Goal: Use online tool/utility: Utilize a website feature to perform a specific function

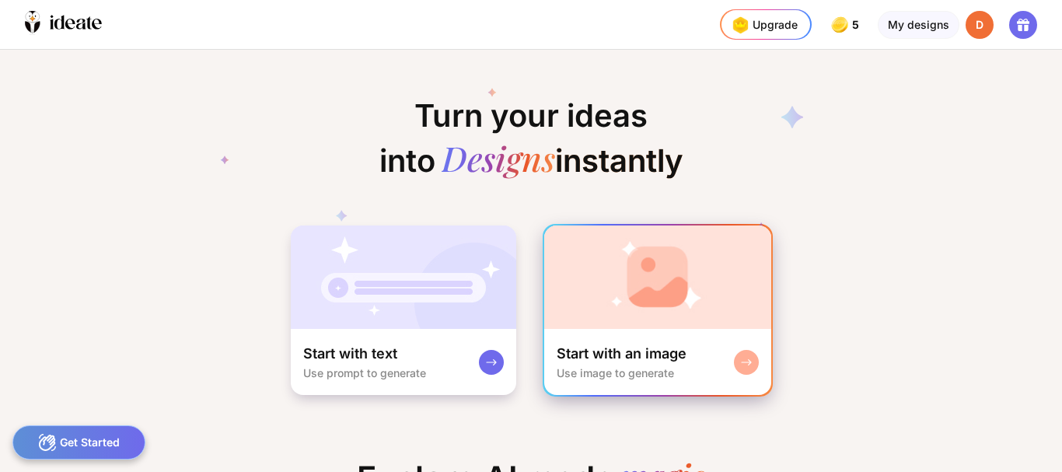
click at [585, 323] on img at bounding box center [657, 276] width 227 height 103
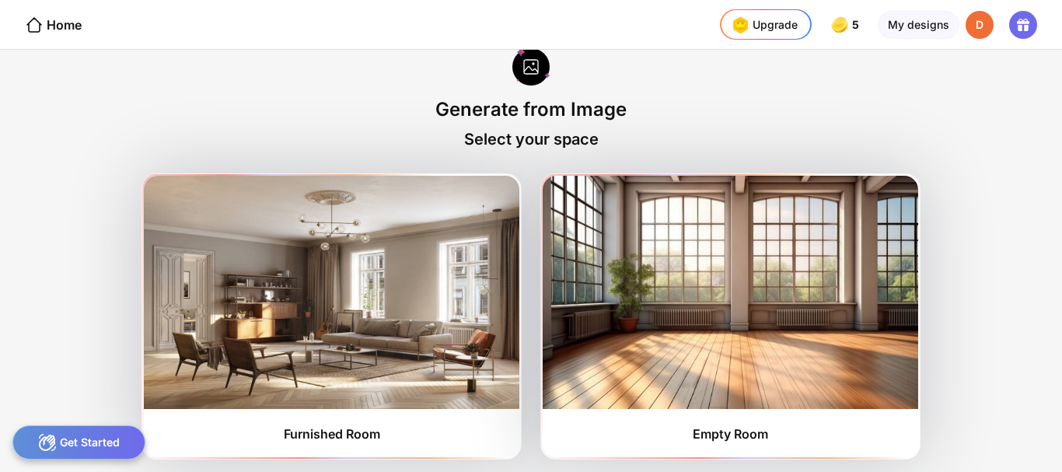
click at [1054, 463] on div "Back Generate from Image Select your space Furnished Room Empty Room" at bounding box center [531, 261] width 1062 height 422
click at [907, 30] on div "My designs" at bounding box center [919, 25] width 82 height 28
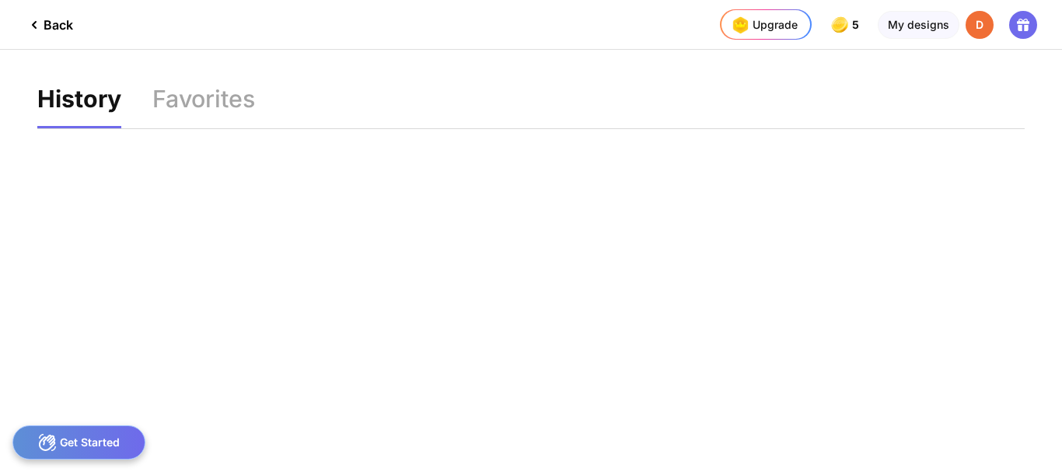
click at [30, 25] on icon at bounding box center [34, 25] width 19 height 19
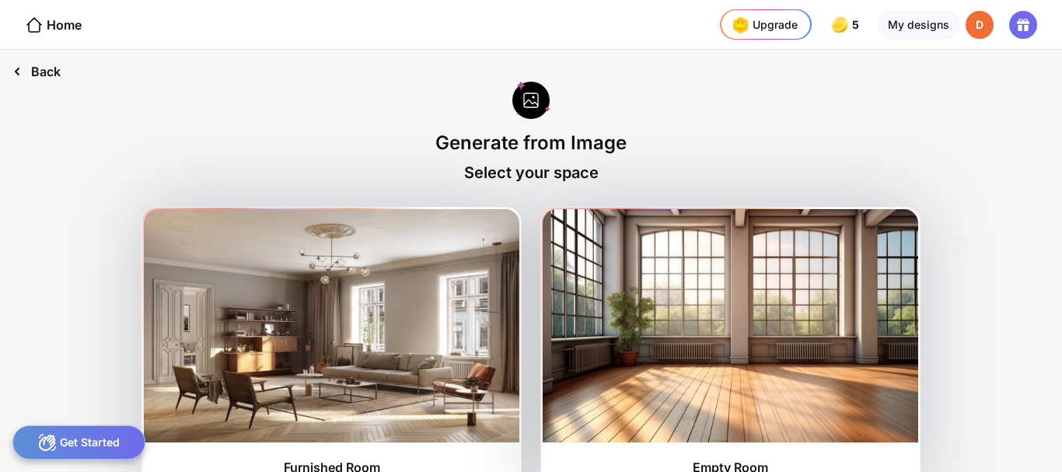
click at [22, 72] on icon at bounding box center [17, 71] width 19 height 19
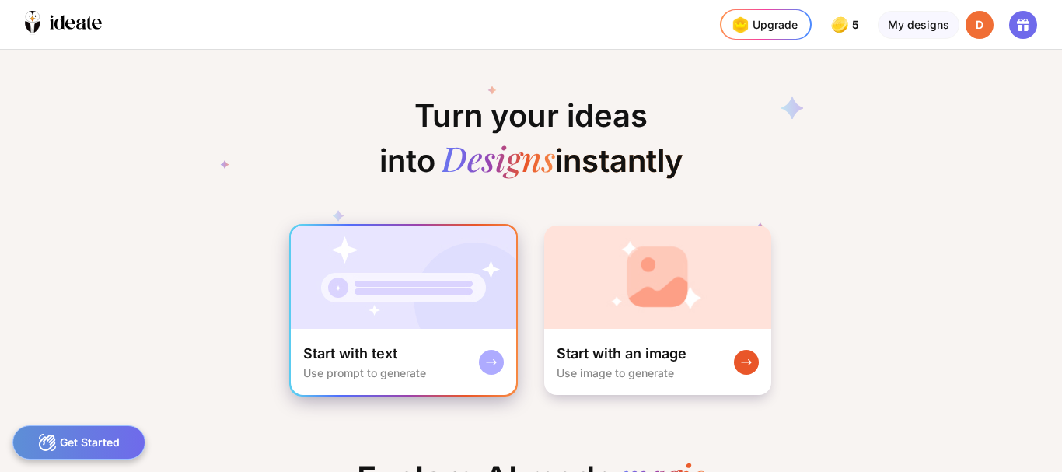
click at [482, 360] on div at bounding box center [491, 362] width 25 height 25
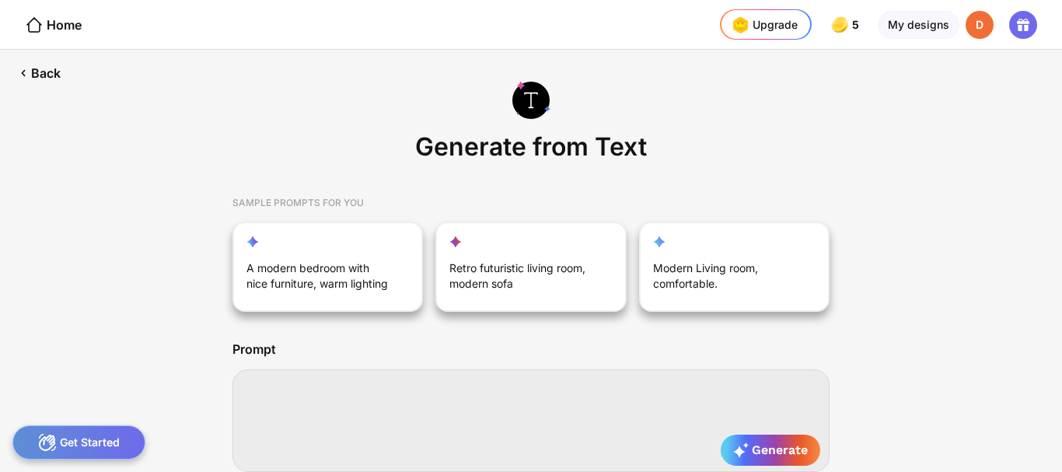
paste textarea "**********"
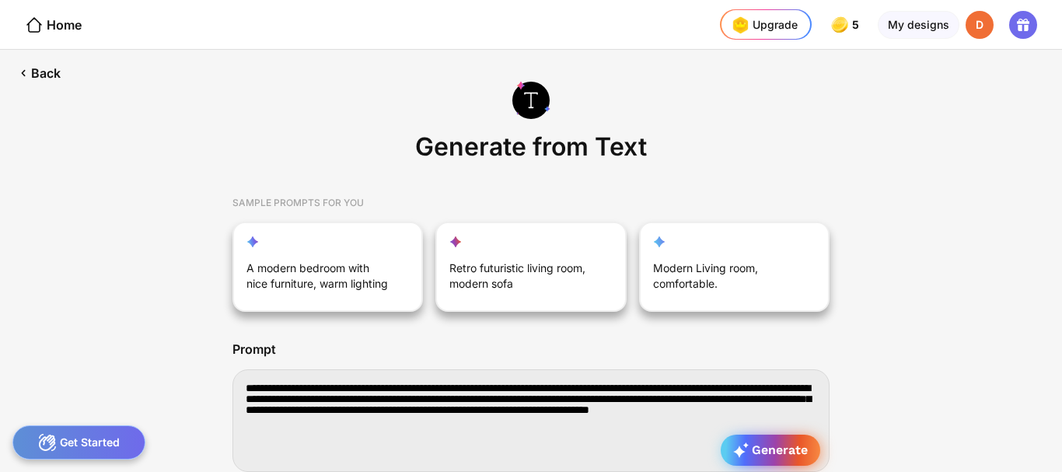
type textarea "**********"
click at [773, 448] on span "Generate" at bounding box center [770, 450] width 75 height 16
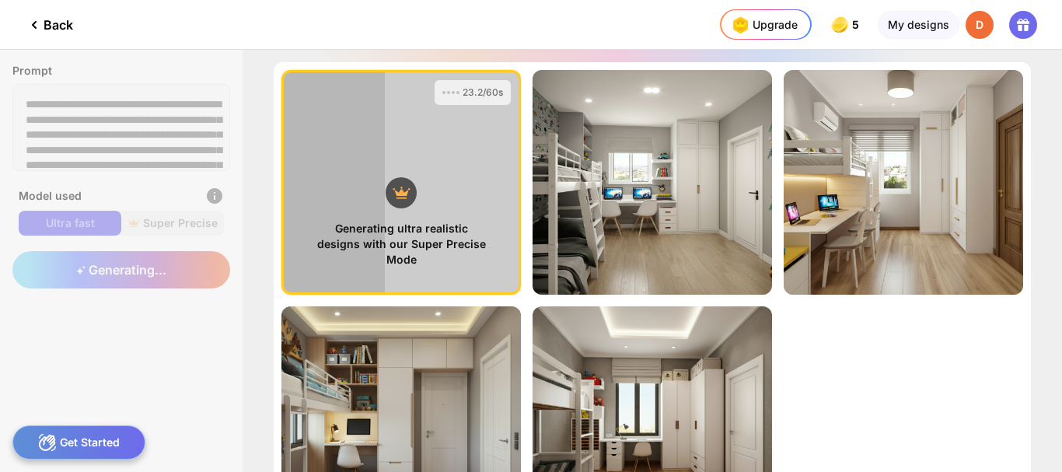
click at [906, 395] on div "Generating ultra realistic designs with our Super Precise Mode 23.2/60s View Pr…" at bounding box center [652, 300] width 757 height 476
click at [914, 364] on div "Generating ultra realistic designs with our Super Precise Mode 26.0/60s View Pr…" at bounding box center [652, 300] width 757 height 476
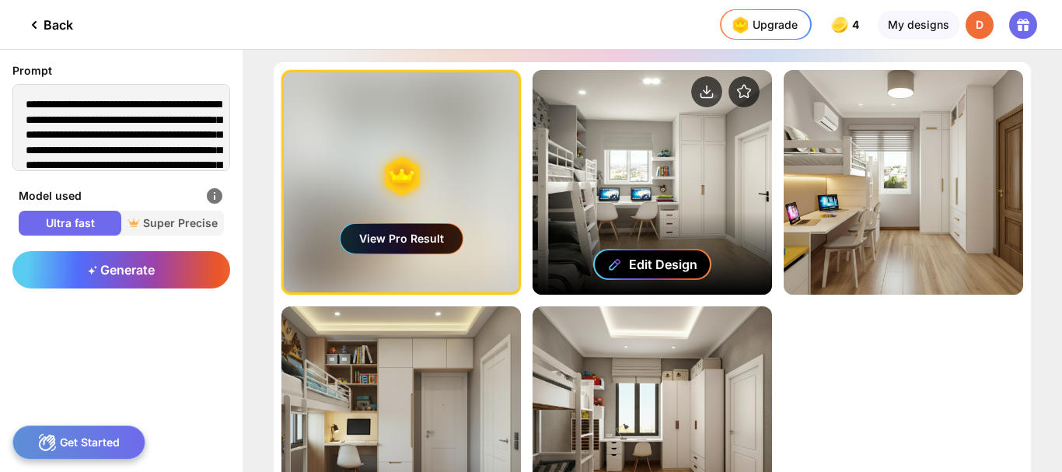
click at [683, 263] on div "Edit Design" at bounding box center [663, 264] width 68 height 16
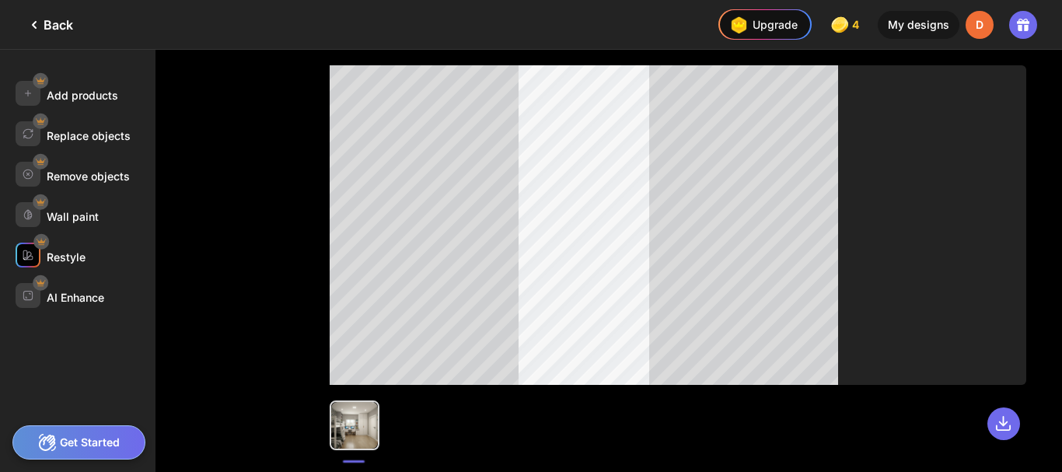
click at [58, 255] on div "Restyle" at bounding box center [66, 256] width 39 height 13
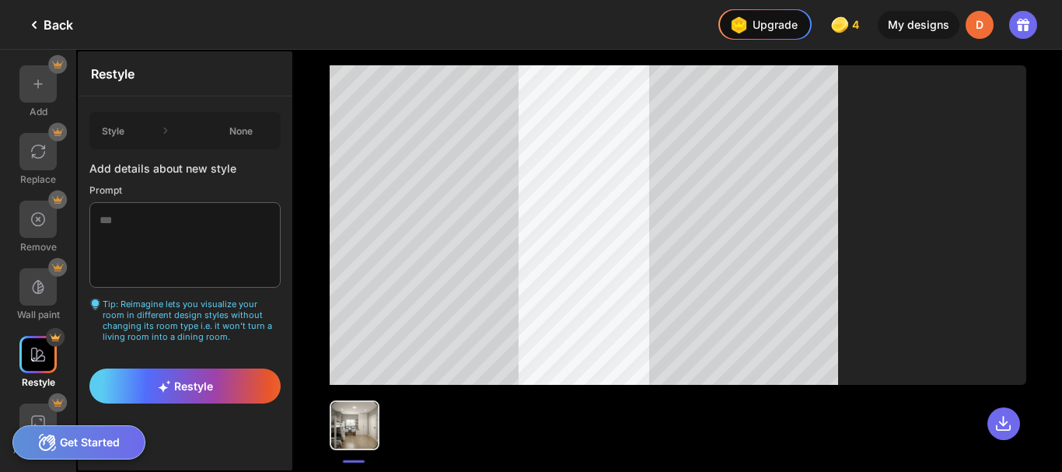
click at [36, 30] on icon at bounding box center [34, 25] width 19 height 19
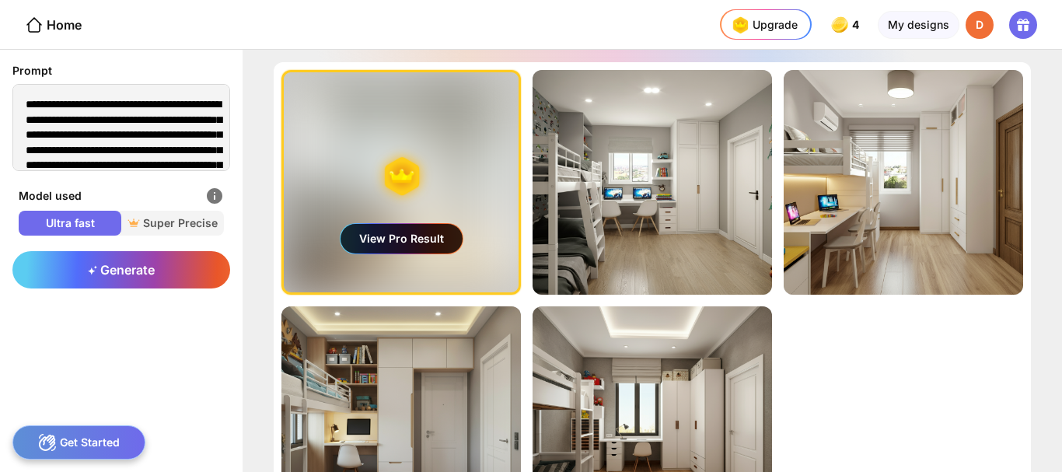
click at [36, 30] on icon at bounding box center [34, 25] width 19 height 19
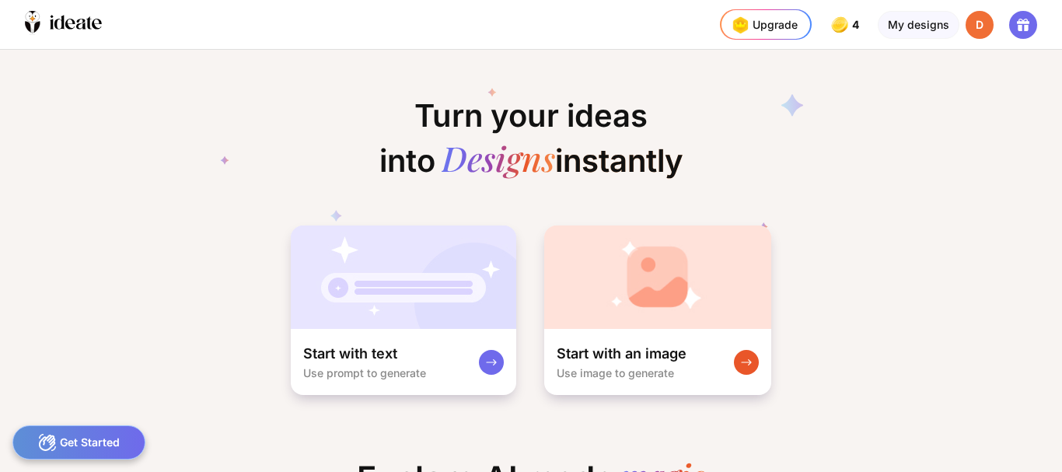
scroll to position [0, 9]
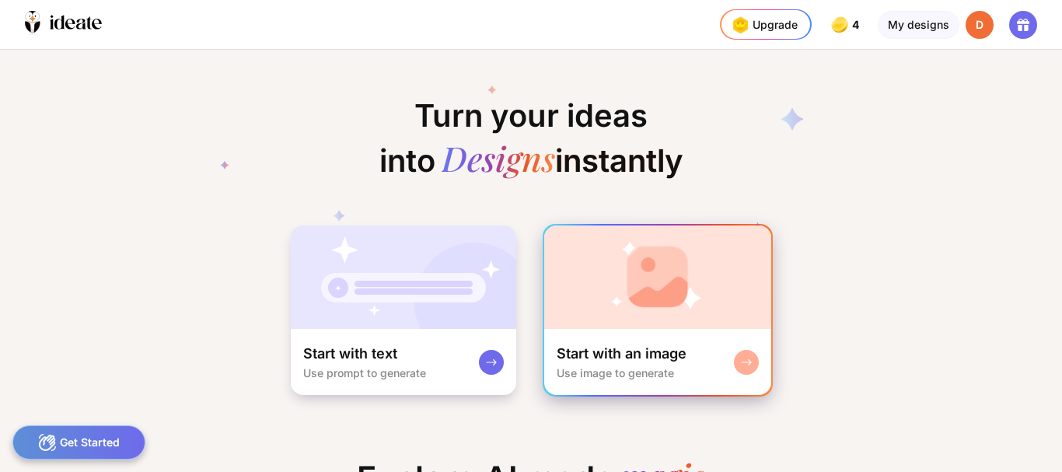
click at [604, 347] on div "Start with an image" at bounding box center [622, 353] width 130 height 19
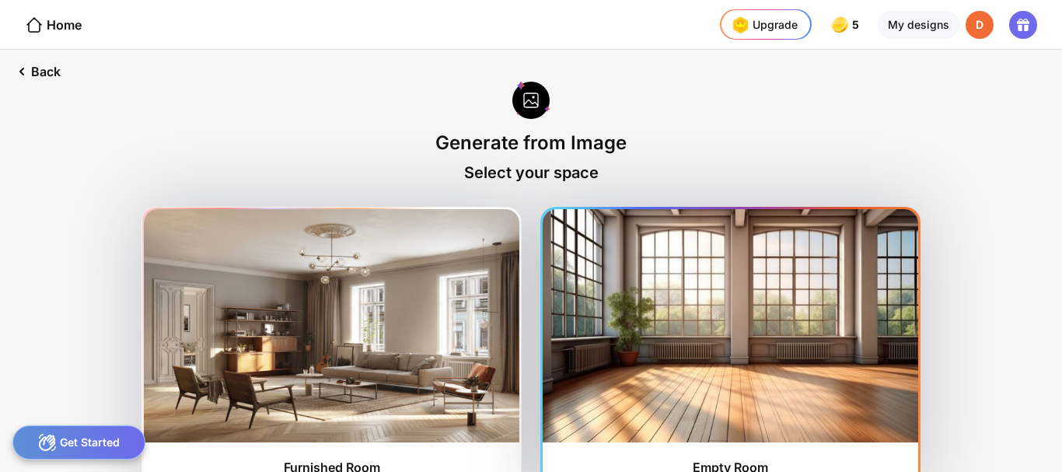
click at [655, 379] on img at bounding box center [730, 325] width 375 height 233
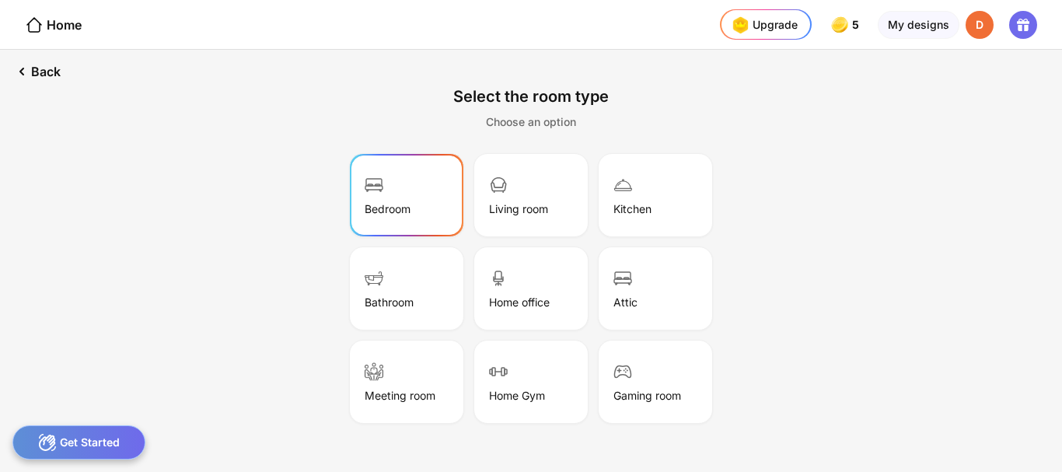
click at [409, 226] on div "Bedroom" at bounding box center [406, 195] width 109 height 78
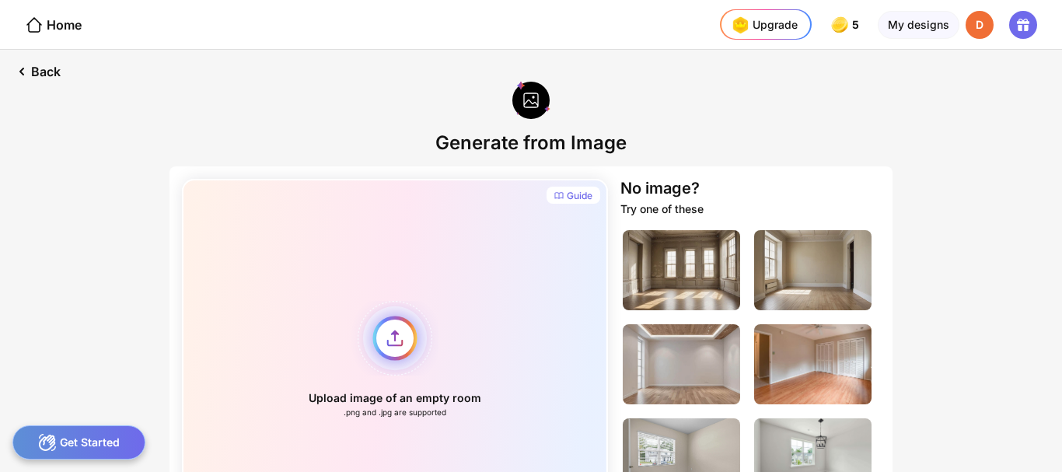
click at [391, 340] on div "Upload image of an empty room .png and .jpg are supported" at bounding box center [395, 359] width 426 height 361
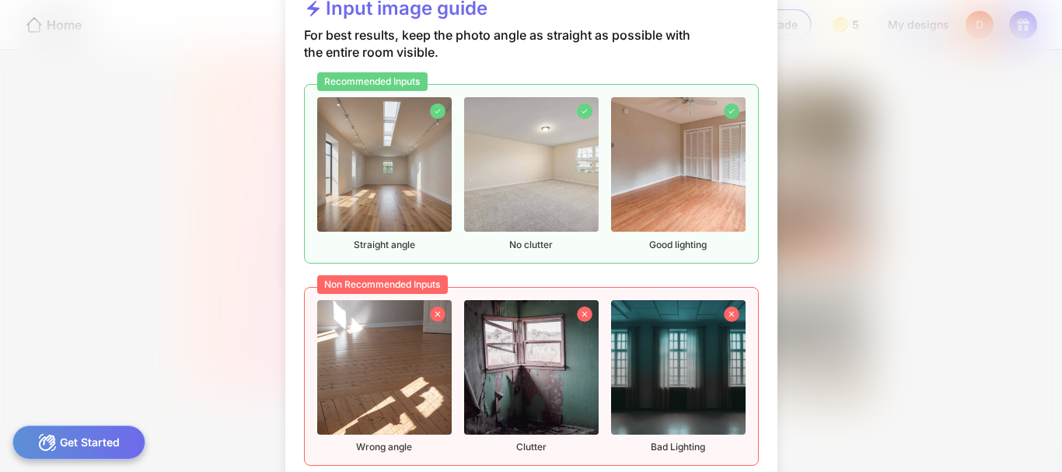
click at [540, 212] on img at bounding box center [531, 164] width 134 height 134
click at [1058, 425] on div "Input image guide For best results, keep the photo angle as straight as possibl…" at bounding box center [531, 236] width 1062 height 472
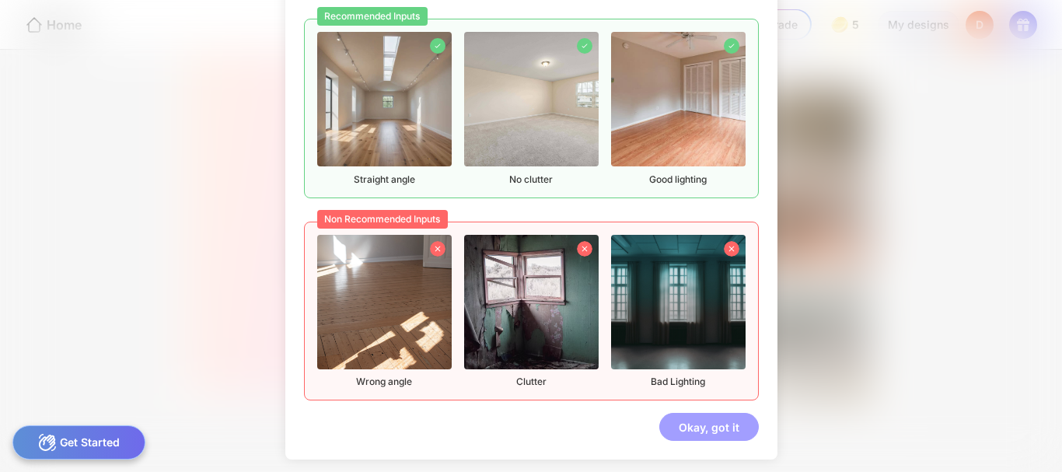
click at [714, 423] on div "Okay, got it" at bounding box center [708, 427] width 99 height 28
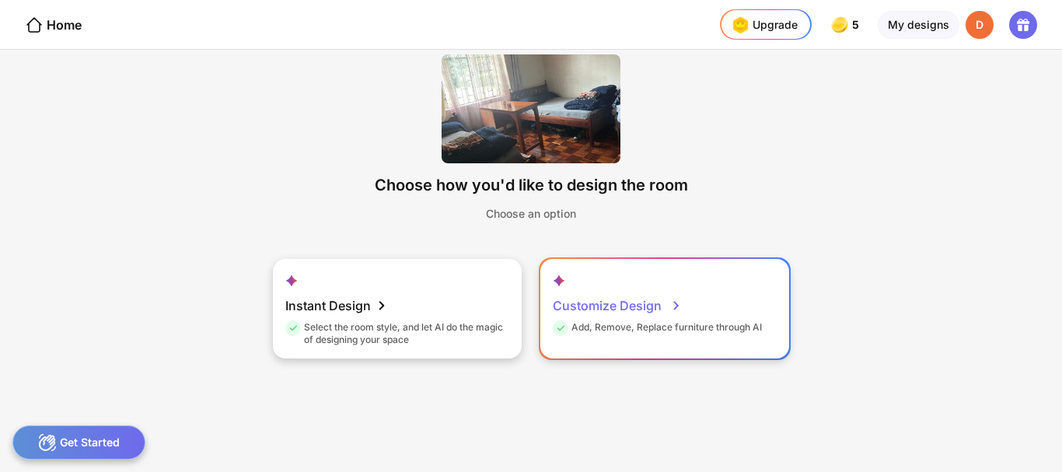
click at [585, 329] on div "Add, Remove, Replace furniture through AI" at bounding box center [657, 330] width 209 height 18
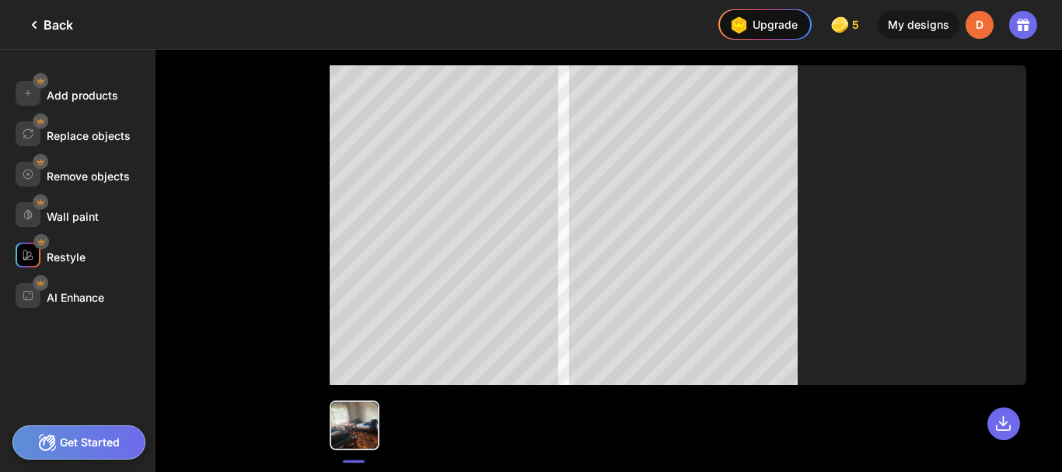
click at [80, 250] on div "Restyle" at bounding box center [66, 256] width 39 height 13
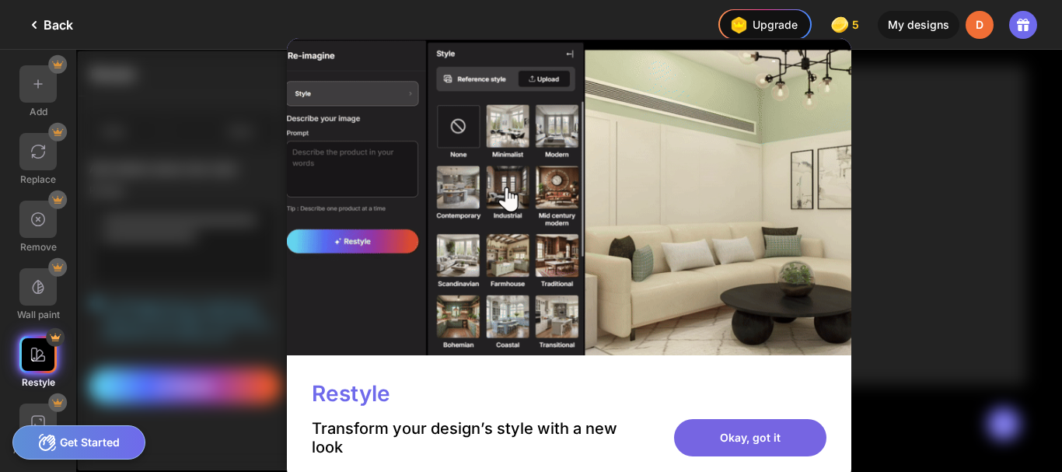
click at [707, 439] on div "Okay, got it" at bounding box center [750, 437] width 152 height 37
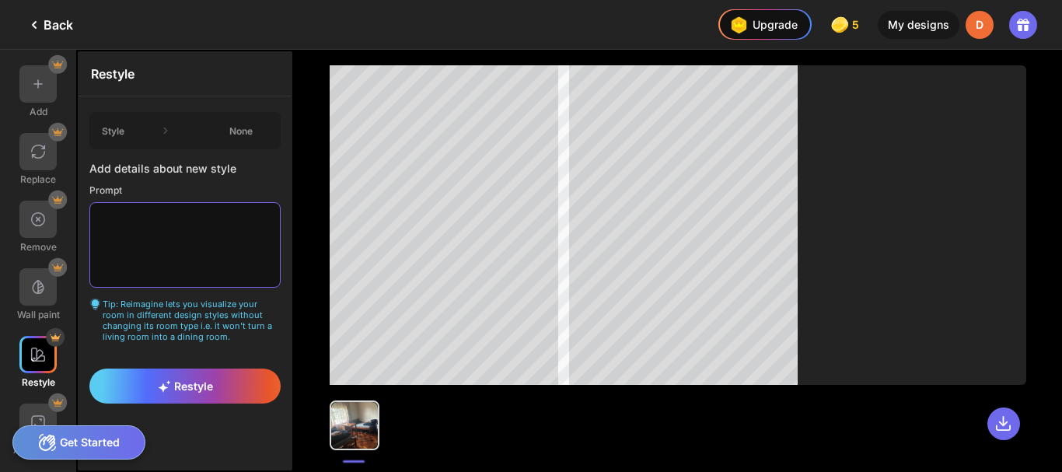
click at [127, 218] on textarea at bounding box center [184, 244] width 191 height 85
paste textarea "**********"
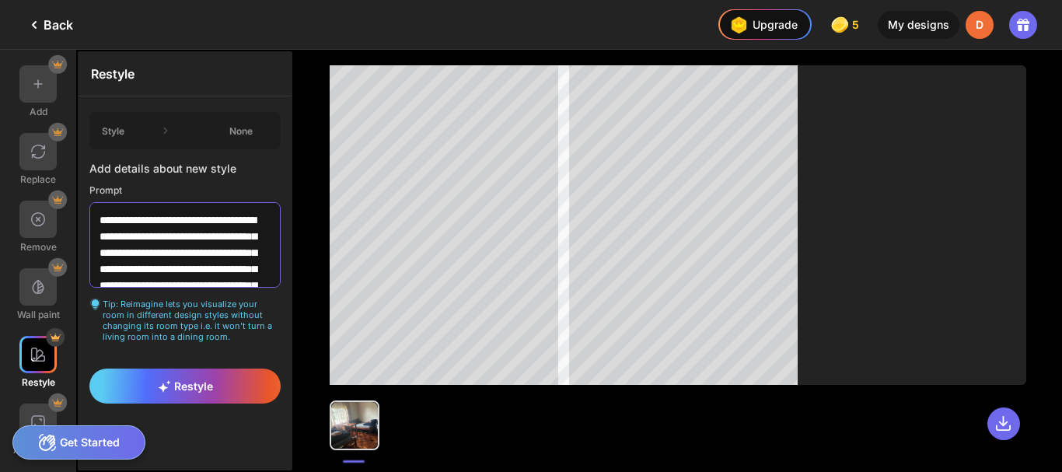
scroll to position [120, 0]
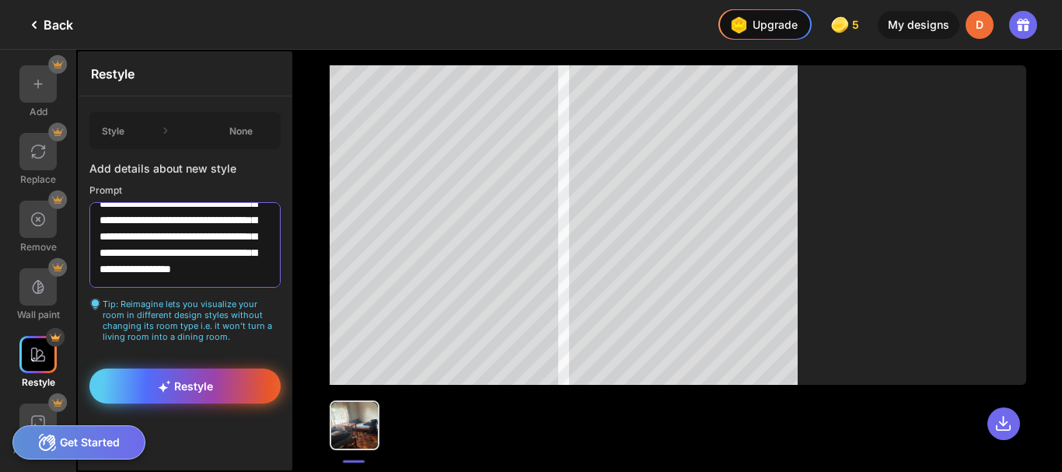
type textarea "**********"
click at [216, 389] on div "Restyle" at bounding box center [184, 385] width 191 height 35
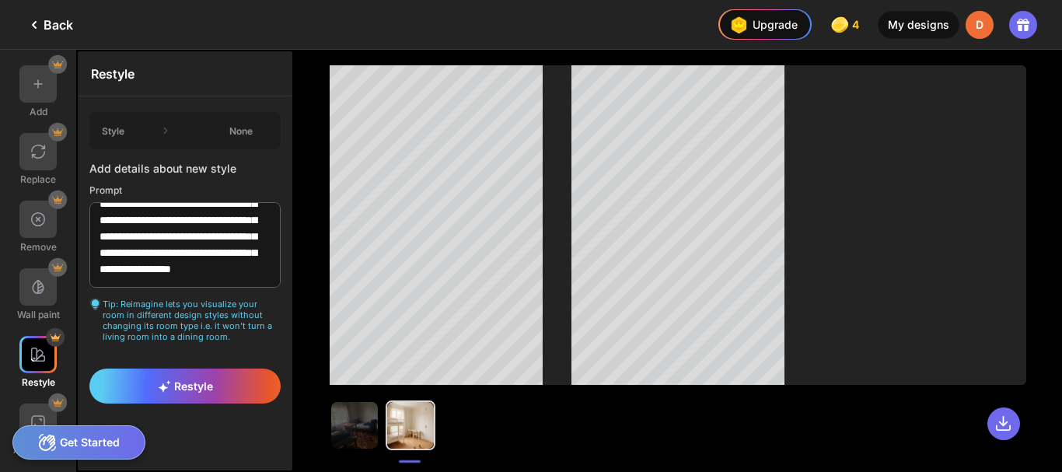
click at [908, 37] on div "My designs" at bounding box center [919, 25] width 82 height 28
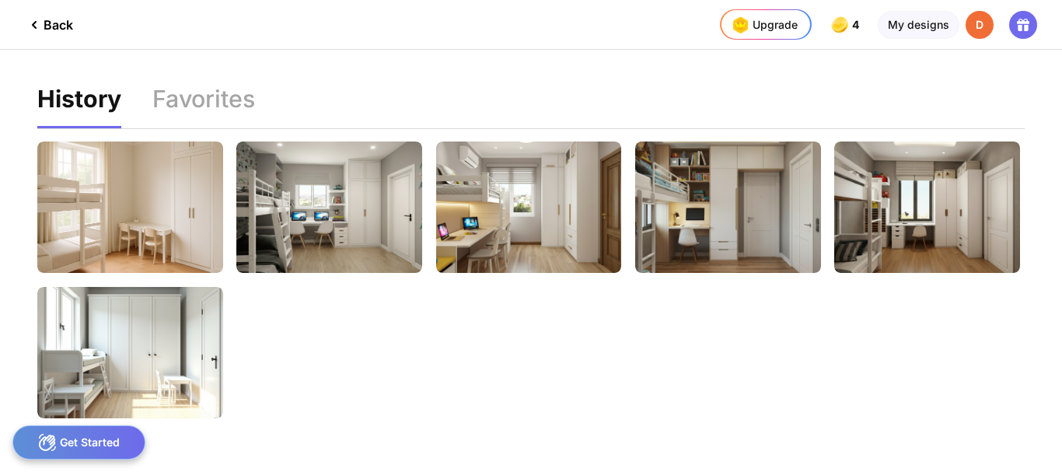
click at [33, 30] on icon at bounding box center [34, 25] width 19 height 19
